Goal: Transaction & Acquisition: Obtain resource

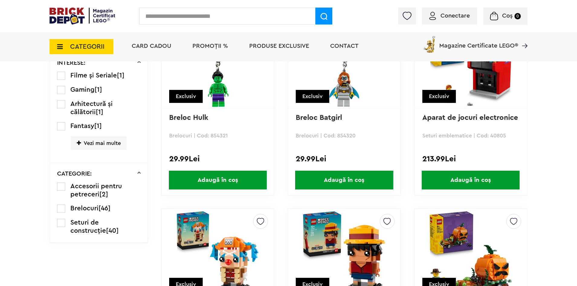
scroll to position [484, 0]
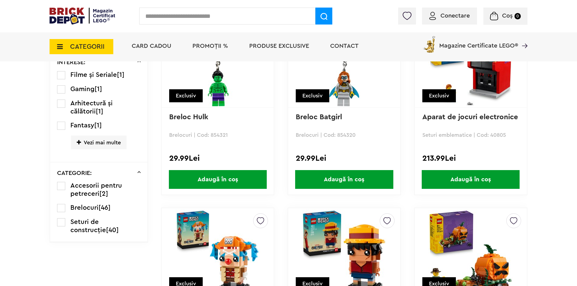
click at [62, 223] on label at bounding box center [61, 222] width 8 height 8
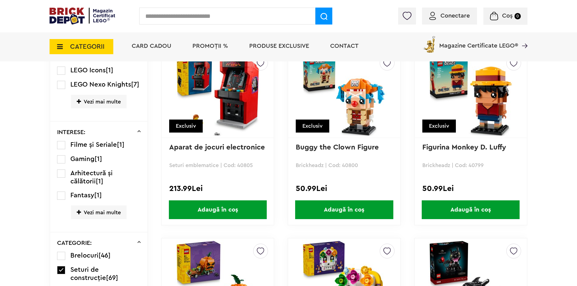
scroll to position [423, 0]
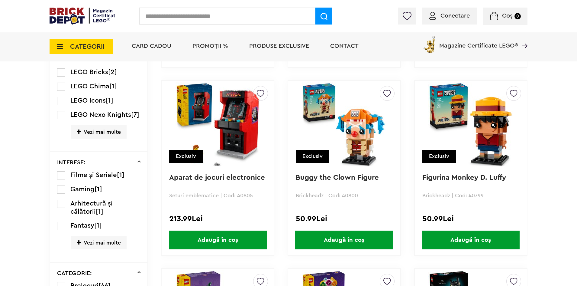
drag, startPoint x: 287, startPoint y: 90, endPoint x: 559, endPoint y: 44, distance: 275.4
click at [559, 44] on div "CATEGORII Jucării LEGO Card Cadou LEGO Animal Crossing Architecture Art Bluey B…" at bounding box center [288, 46] width 577 height 29
drag, startPoint x: 375, startPoint y: 268, endPoint x: 0, endPoint y: 235, distance: 376.3
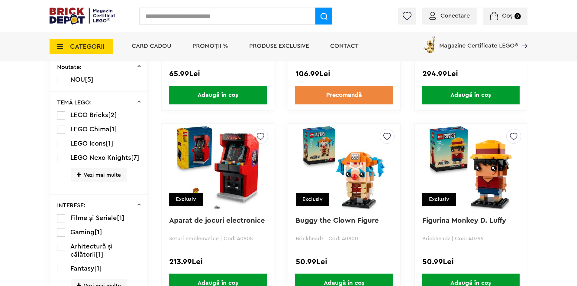
scroll to position [363, 0]
